Goal: Information Seeking & Learning: Understand process/instructions

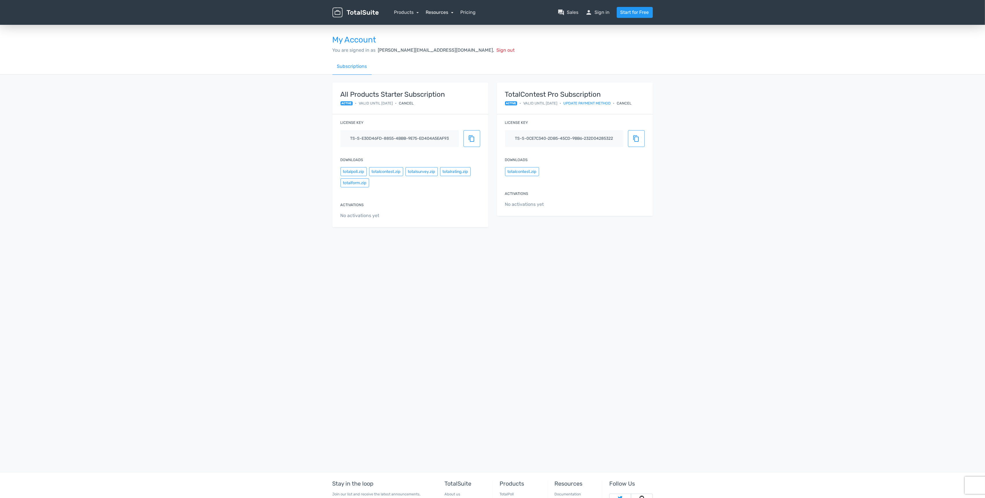
click at [453, 12] on link "Resources" at bounding box center [440, 12] width 28 height 5
click at [607, 31] on div "My Account You are signed in as johann@tgiuk.org, Sign out" at bounding box center [492, 41] width 329 height 34
click at [407, 12] on link "Products" at bounding box center [406, 12] width 25 height 5
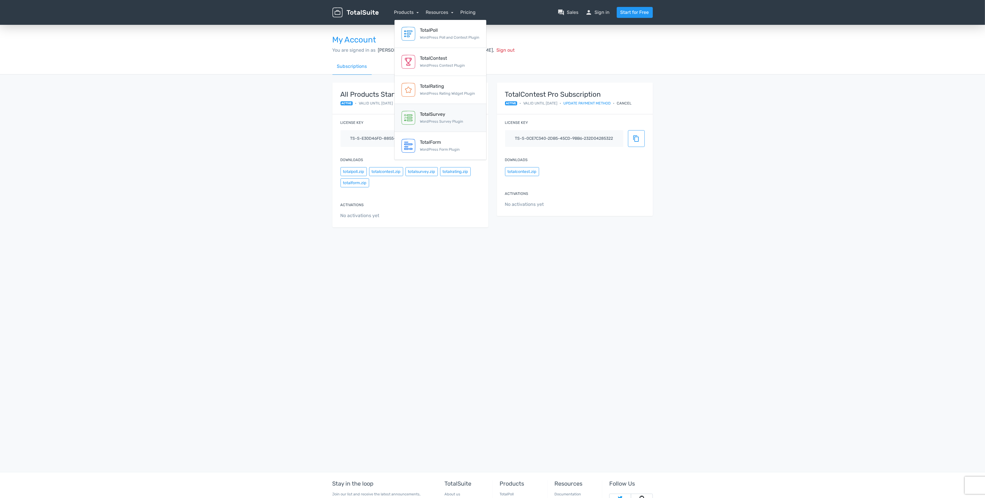
click at [431, 116] on div "TotalSurvey" at bounding box center [441, 114] width 43 height 7
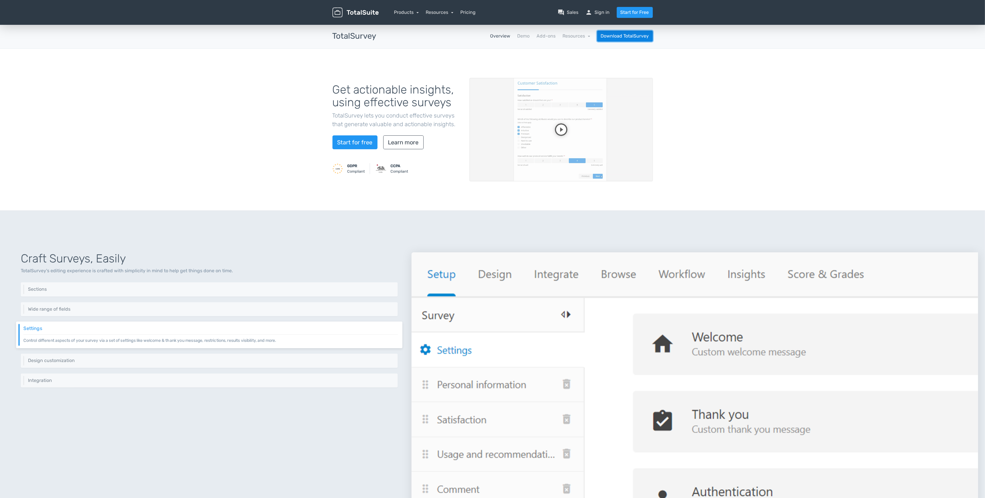
click at [626, 36] on link "Download TotalSurvey" at bounding box center [625, 36] width 56 height 11
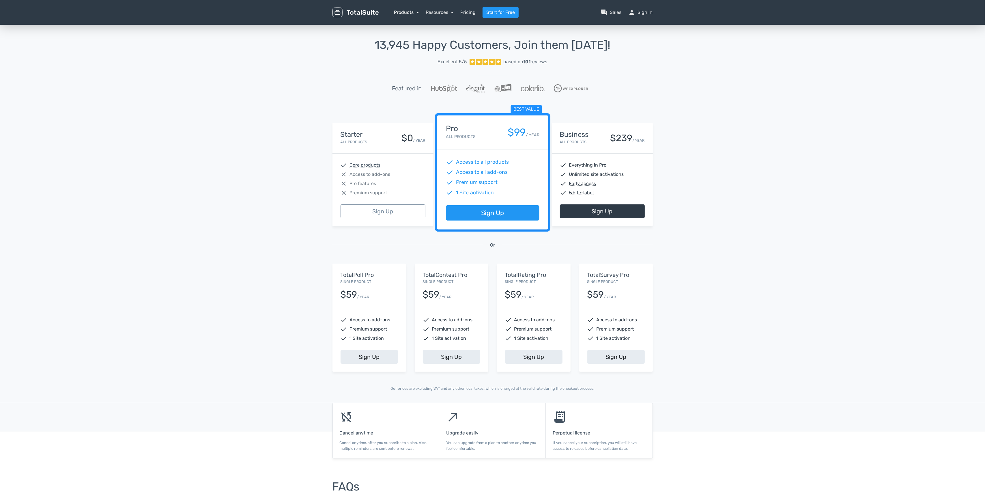
click at [407, 11] on link "Products" at bounding box center [406, 12] width 25 height 5
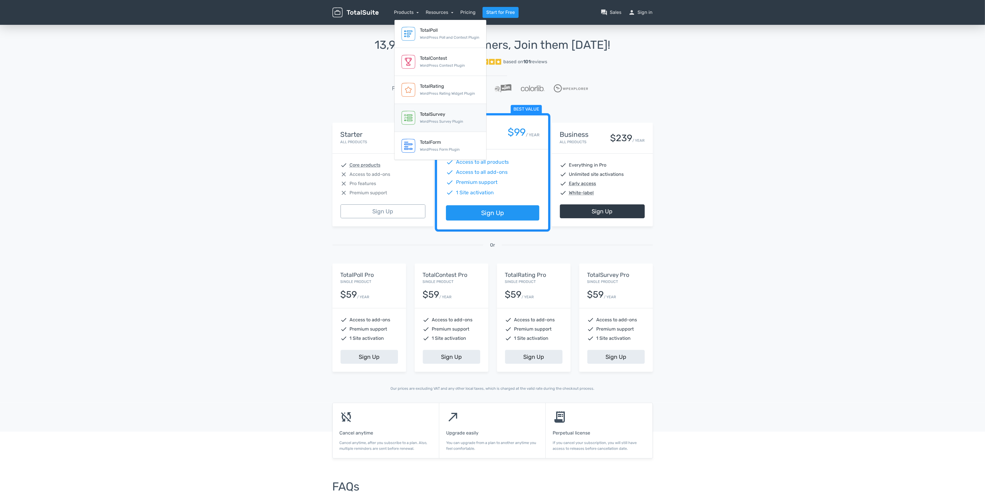
click at [432, 116] on div "TotalSurvey" at bounding box center [441, 114] width 43 height 7
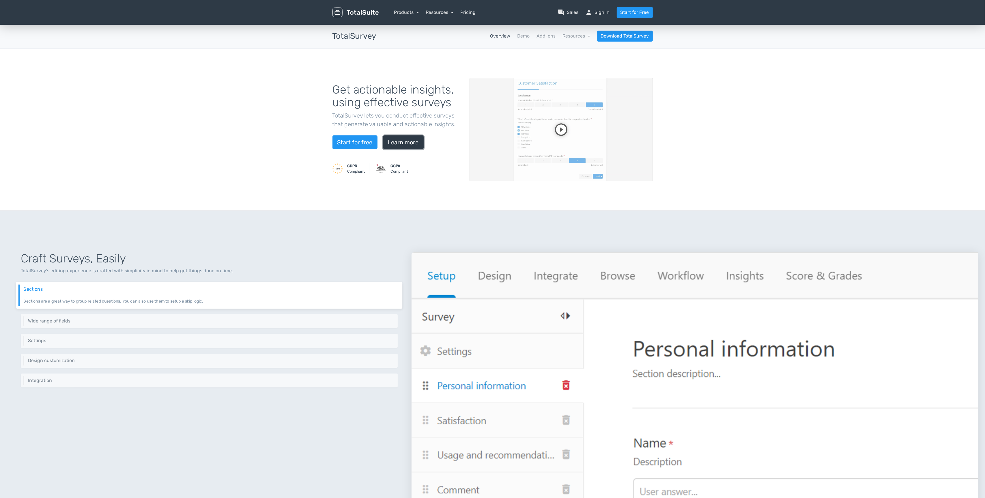
click at [409, 143] on link "Learn more" at bounding box center [403, 142] width 40 height 14
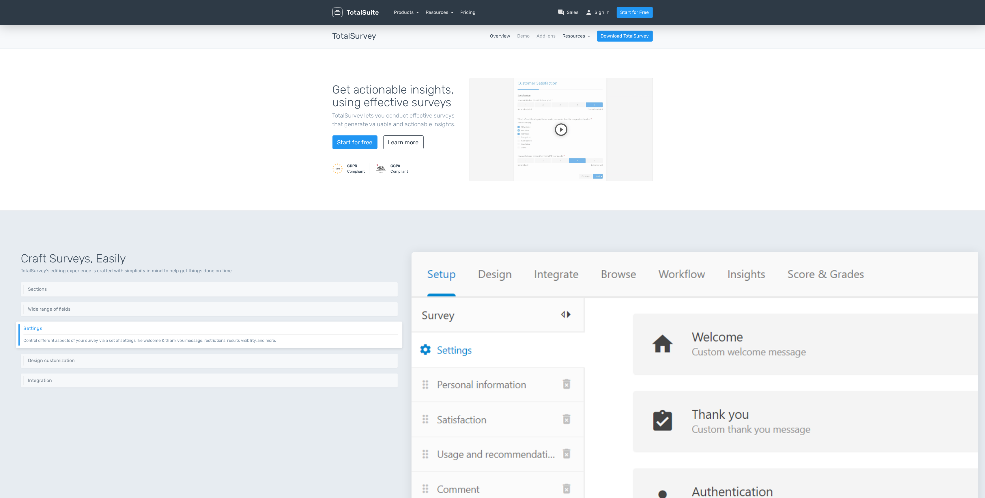
click at [589, 36] on link "Resources" at bounding box center [577, 35] width 28 height 5
click at [623, 65] on div "Get actionable insights, using effective surveys TotalSurvey lets you conduct e…" at bounding box center [492, 130] width 329 height 134
click at [588, 36] on link "Resources" at bounding box center [577, 35] width 28 height 5
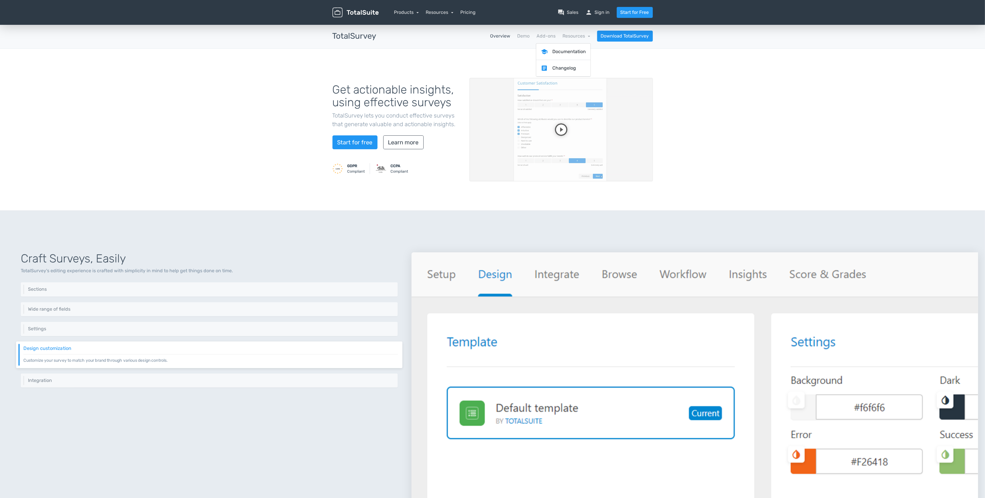
click at [467, 62] on div "Get actionable insights, using effective surveys TotalSurvey lets you conduct e…" at bounding box center [492, 130] width 985 height 162
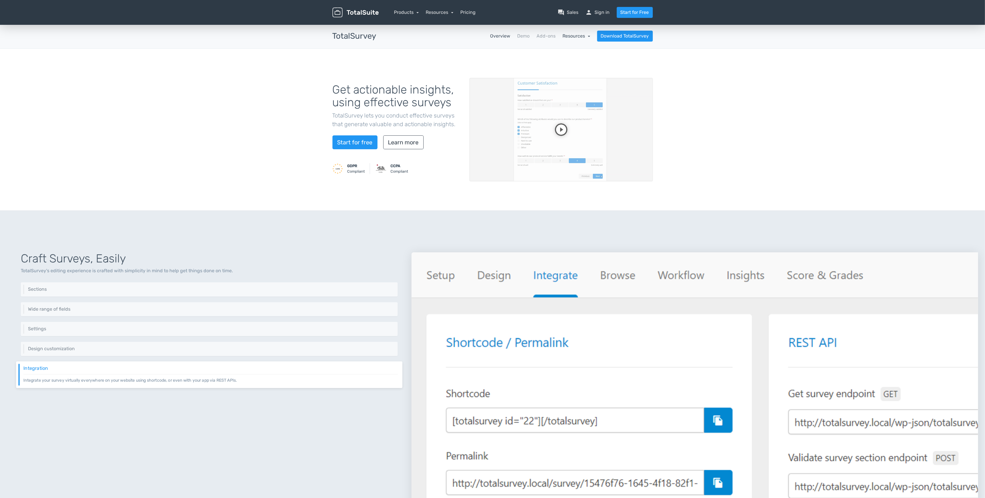
click at [584, 36] on link "Resources" at bounding box center [577, 35] width 28 height 5
click at [622, 36] on link "Download TotalSurvey" at bounding box center [625, 36] width 56 height 11
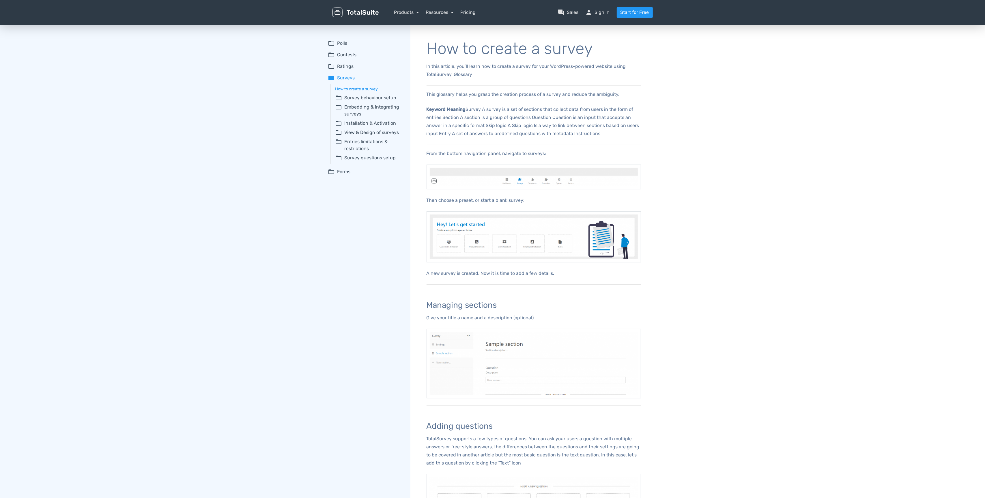
click at [339, 98] on span "folder_open" at bounding box center [338, 97] width 7 height 7
click at [339, 170] on span "folder_open" at bounding box center [338, 173] width 7 height 14
click at [353, 187] on link "Embedding surveys using shortcodes" at bounding box center [373, 190] width 60 height 12
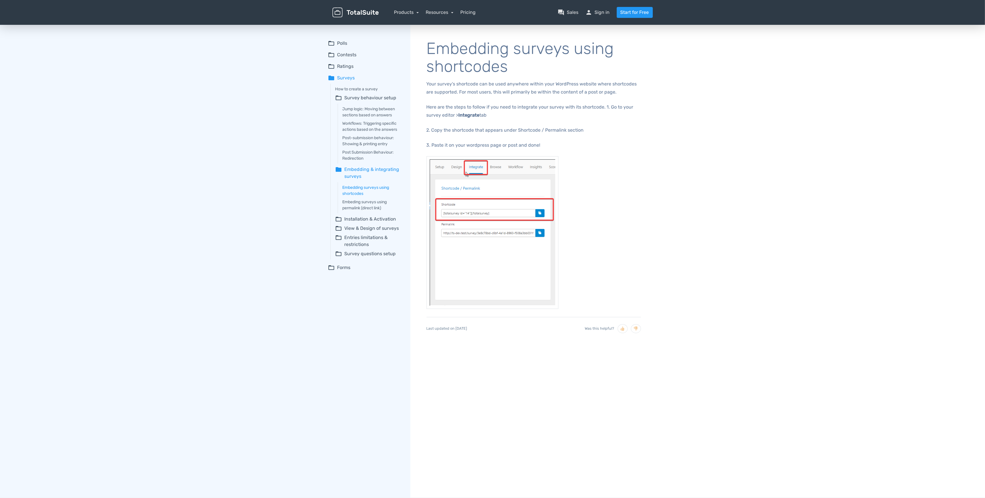
click at [340, 98] on span "folder_open" at bounding box center [338, 97] width 7 height 7
click at [357, 145] on link "Embeding surveys using permalink (direct link)" at bounding box center [373, 143] width 60 height 12
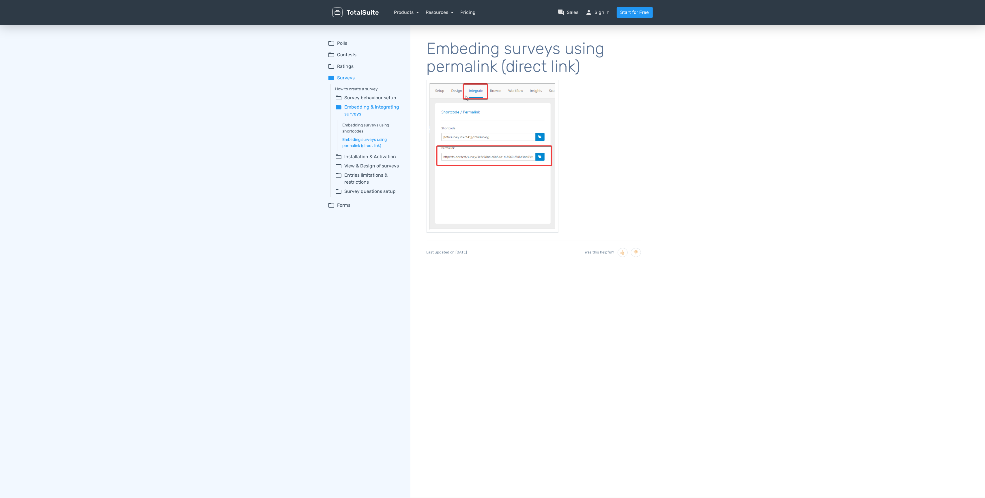
click at [339, 98] on span "folder_open" at bounding box center [338, 97] width 7 height 7
click at [339, 107] on span "folder" at bounding box center [338, 111] width 7 height 14
click at [358, 123] on summary "folder_open Installation & Activation" at bounding box center [368, 123] width 67 height 7
click at [361, 134] on link "How to install TotalSurvey" at bounding box center [373, 134] width 60 height 6
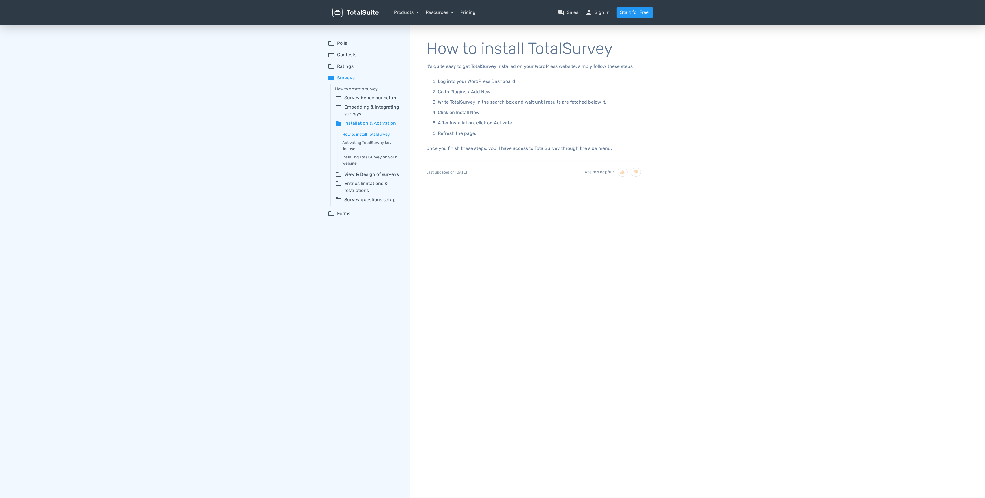
click at [339, 122] on span "folder" at bounding box center [338, 123] width 7 height 7
click at [339, 131] on span "folder_open" at bounding box center [338, 132] width 7 height 7
click at [360, 148] on link "How to customize the appearance of the survey" at bounding box center [373, 147] width 60 height 12
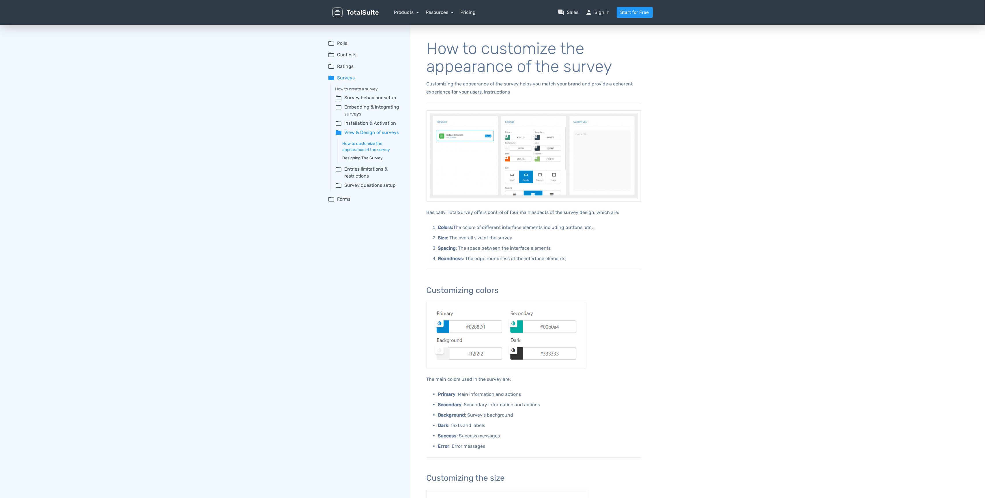
click at [357, 157] on link "Designing The Survey" at bounding box center [373, 158] width 60 height 6
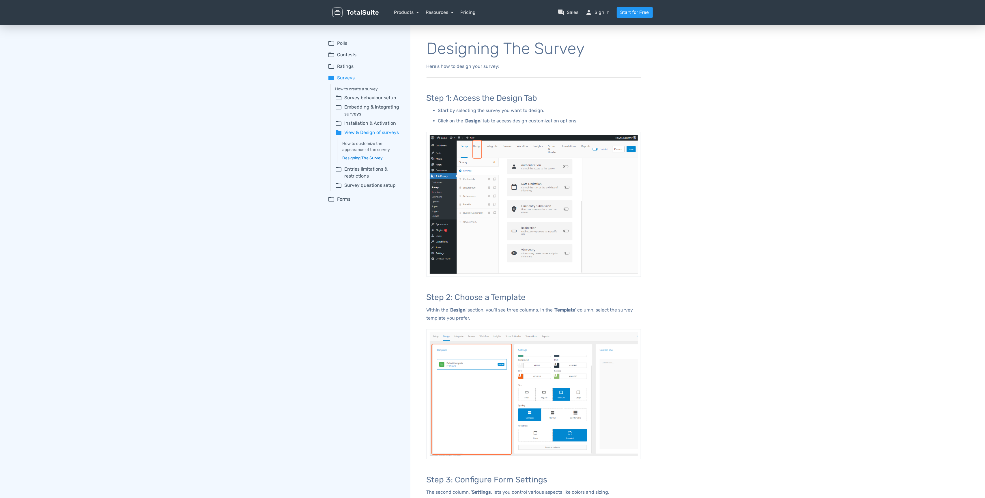
click at [359, 158] on link "Designing The Survey" at bounding box center [373, 158] width 60 height 6
click at [360, 169] on summary "folder_open Entries limitations & restrictions" at bounding box center [368, 173] width 67 height 14
click at [368, 260] on summary "folder_open Survey questions setup" at bounding box center [368, 256] width 67 height 7
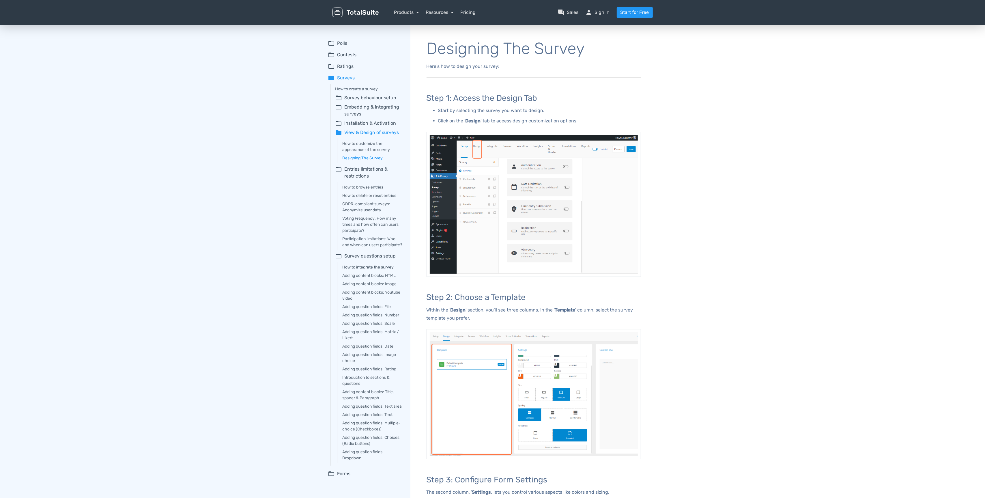
click at [365, 270] on link "How to integrate the survey" at bounding box center [373, 267] width 60 height 6
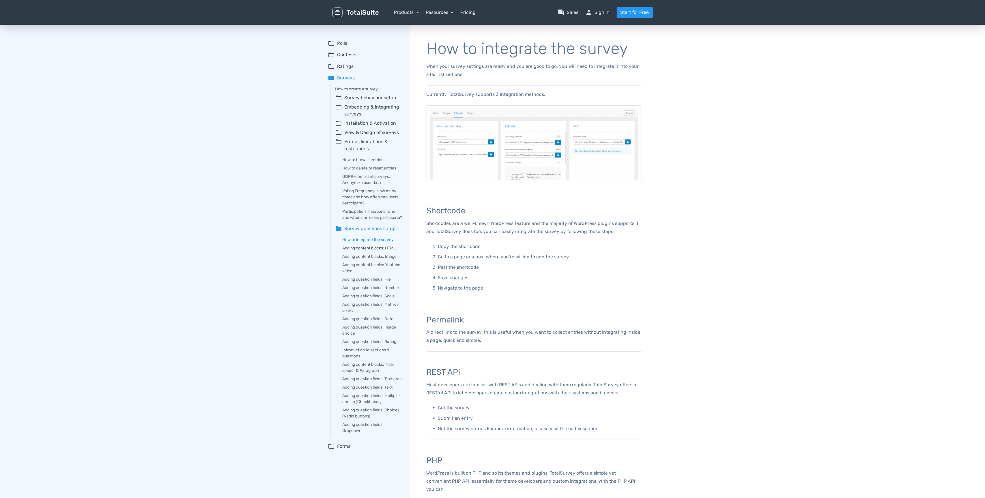
click at [367, 251] on link "Adding content blocks: HTML" at bounding box center [373, 248] width 60 height 6
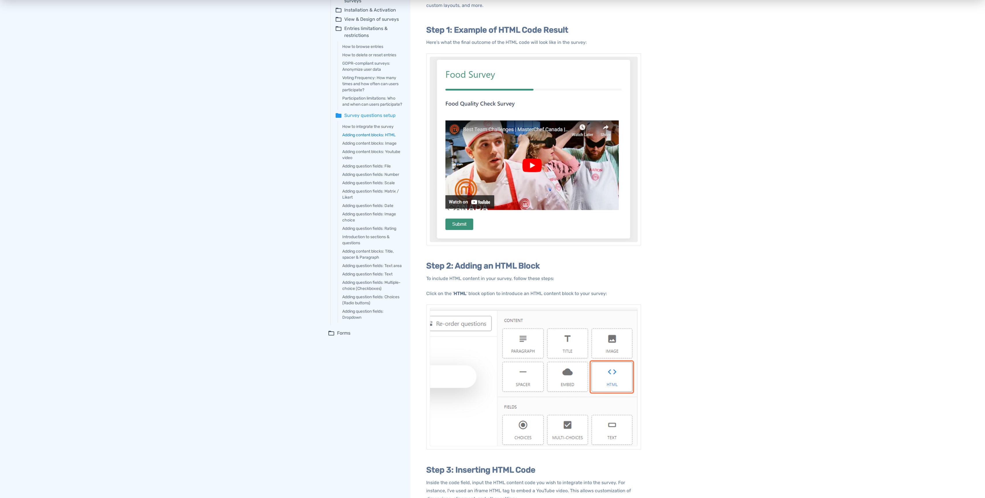
scroll to position [100, 0]
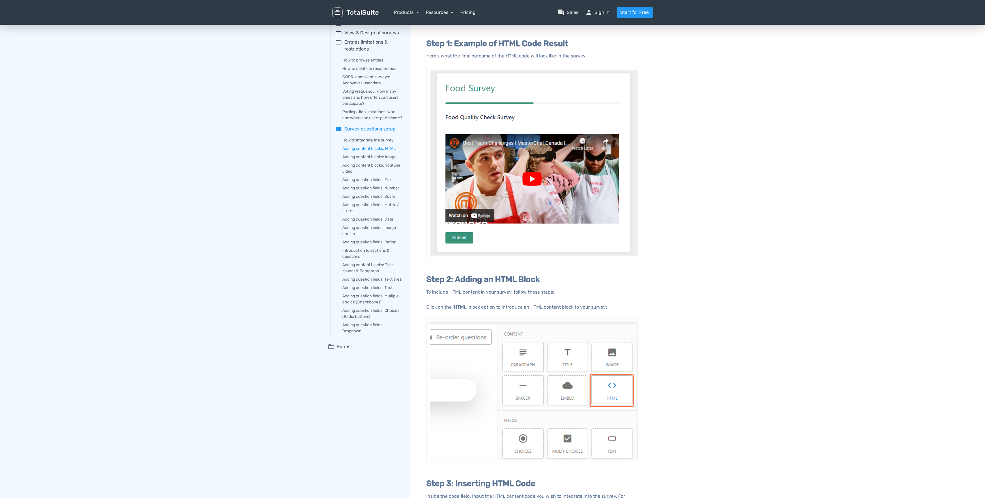
click at [345, 350] on summary "folder_open Forms" at bounding box center [365, 346] width 74 height 7
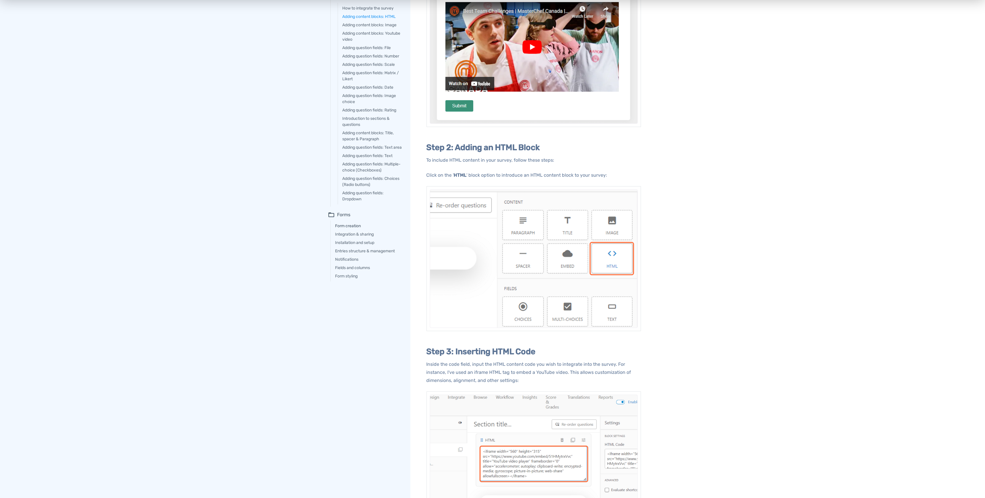
click at [350, 229] on link "Form creation" at bounding box center [368, 226] width 67 height 6
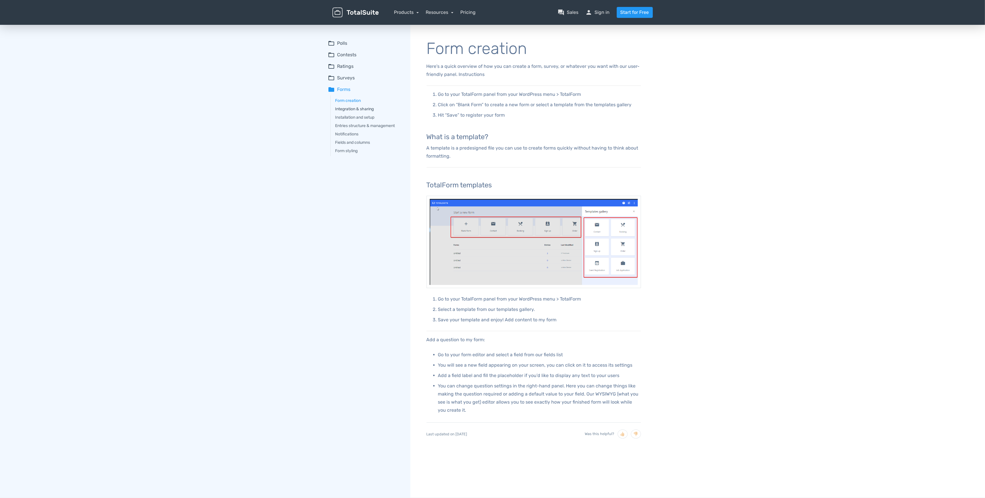
click at [348, 109] on link "Integration & sharing" at bounding box center [368, 109] width 67 height 6
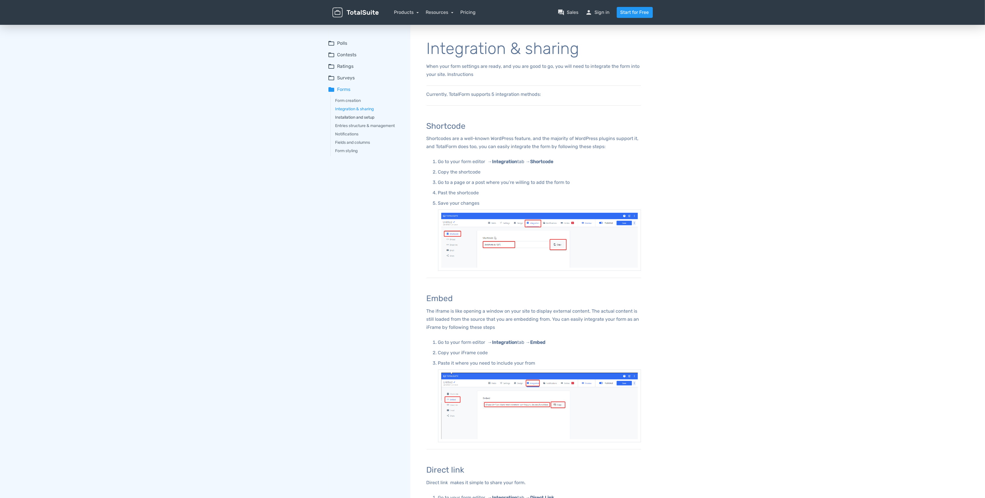
click at [349, 117] on link "Installation and setup" at bounding box center [368, 117] width 67 height 6
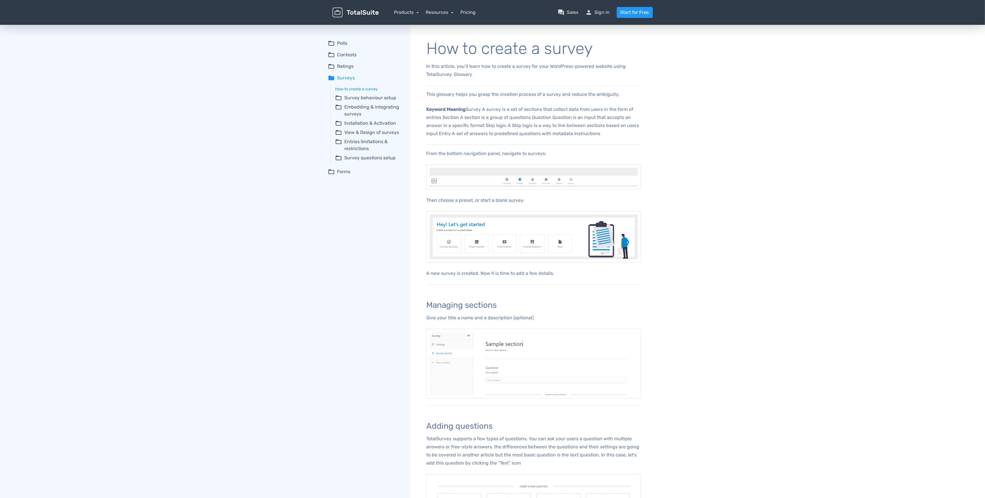
click at [365, 98] on summary "folder_open Survey behaviour setup" at bounding box center [368, 97] width 67 height 7
